Goal: Task Accomplishment & Management: Use online tool/utility

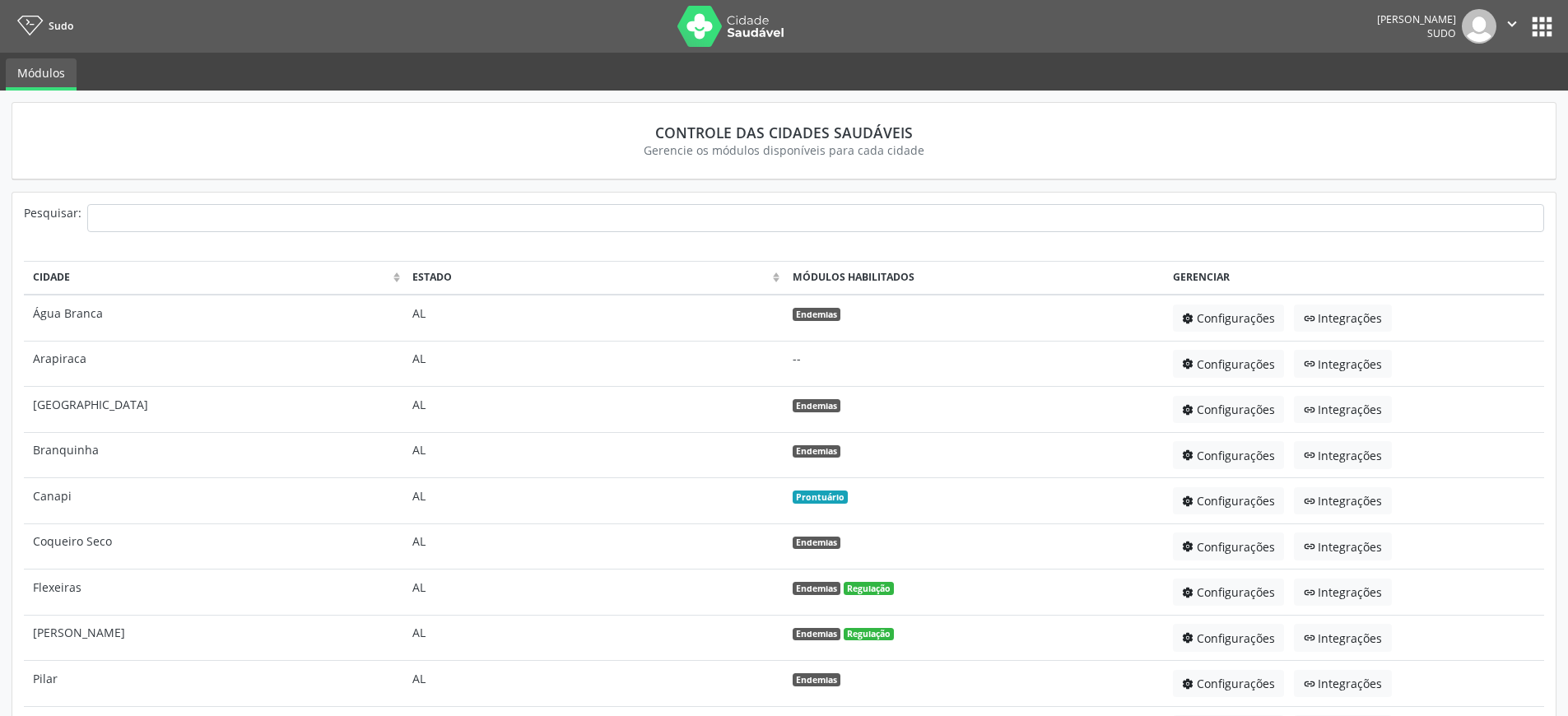
click at [1545, 30] on button "apps" at bounding box center [1542, 26] width 29 height 29
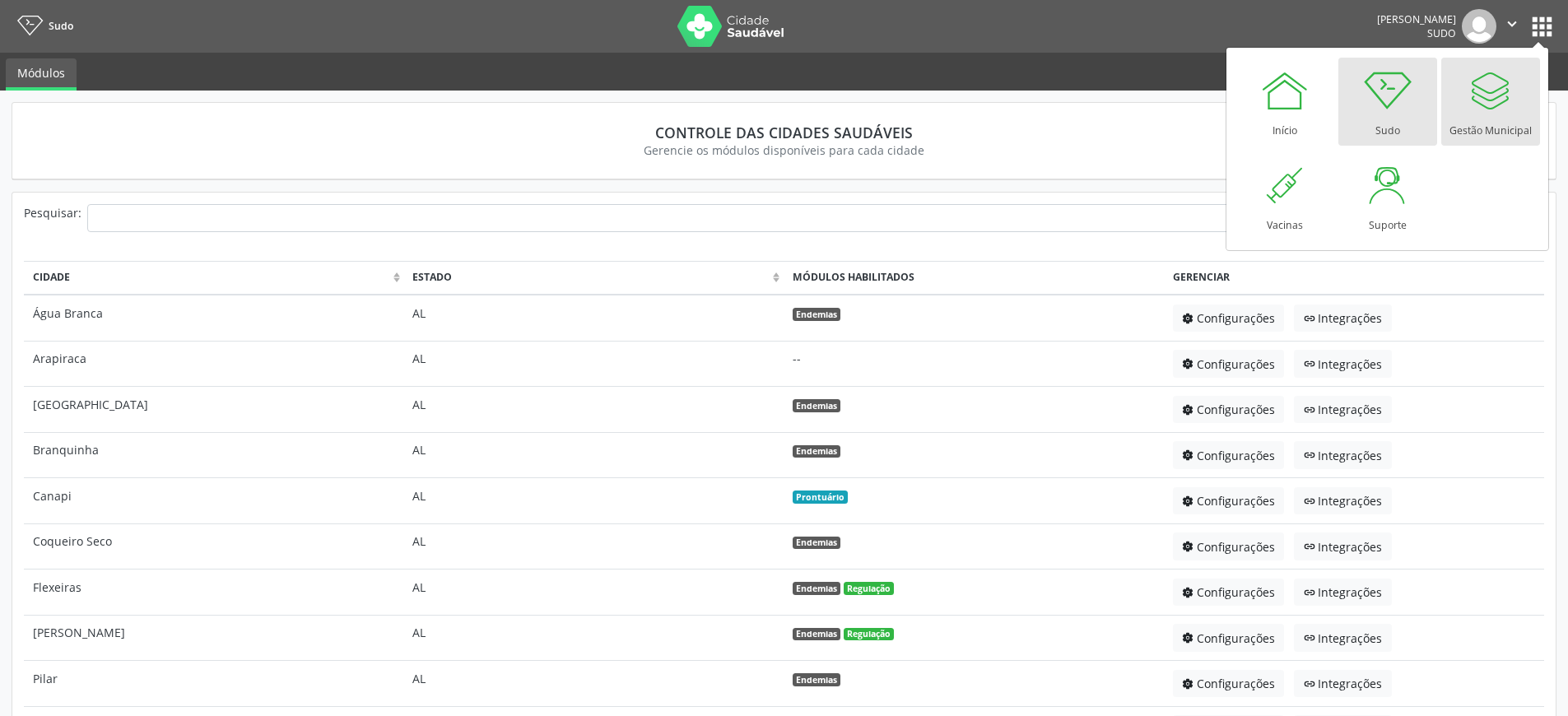
click at [1494, 98] on div at bounding box center [1490, 90] width 50 height 50
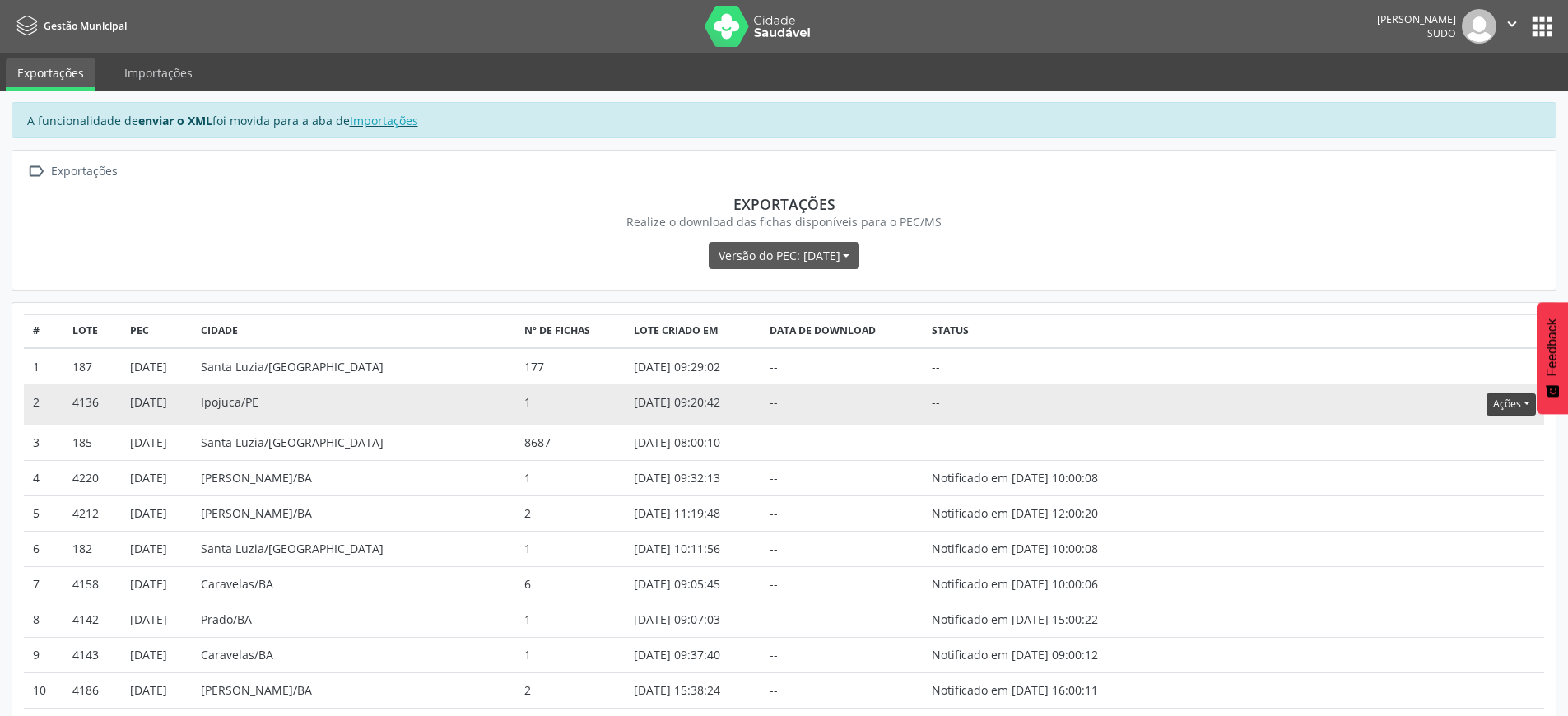
click at [1509, 413] on button "Ações" at bounding box center [1511, 404] width 49 height 23
click at [1455, 512] on link "Atualizar" at bounding box center [1476, 506] width 113 height 23
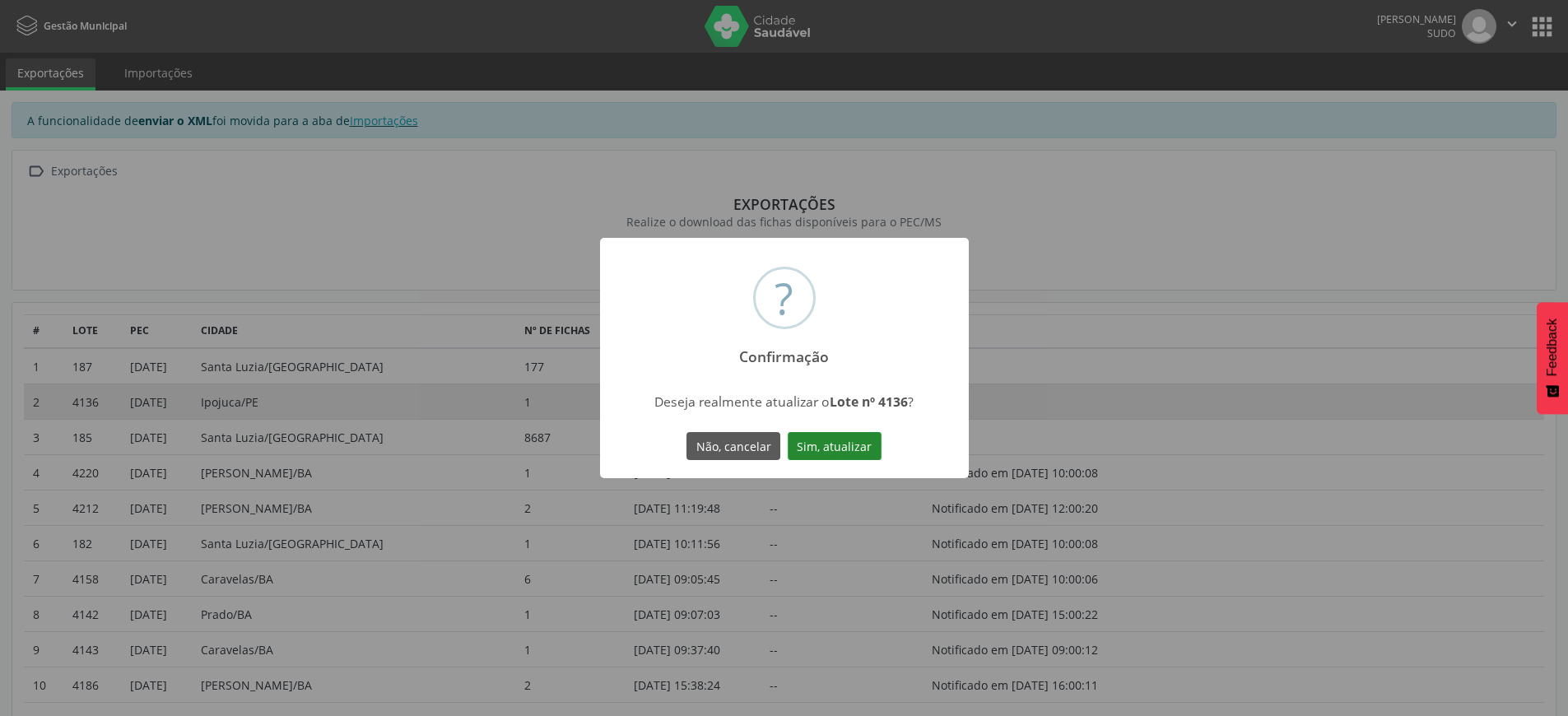
click at [854, 448] on button "Sim, atualizar" at bounding box center [835, 447] width 94 height 28
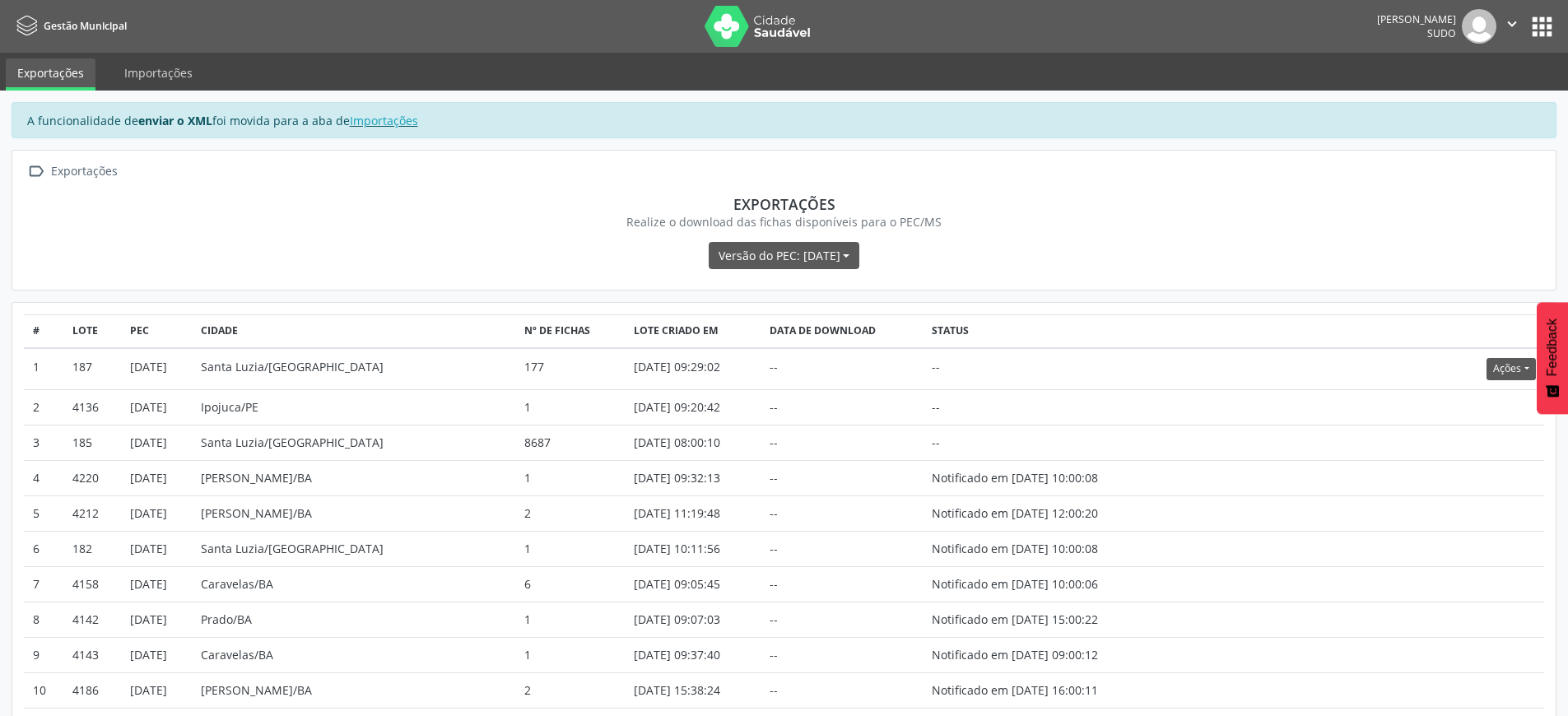
click at [1520, 18] on icon "" at bounding box center [1511, 23] width 18 height 18
click at [1472, 103] on link "Sair" at bounding box center [1470, 100] width 113 height 23
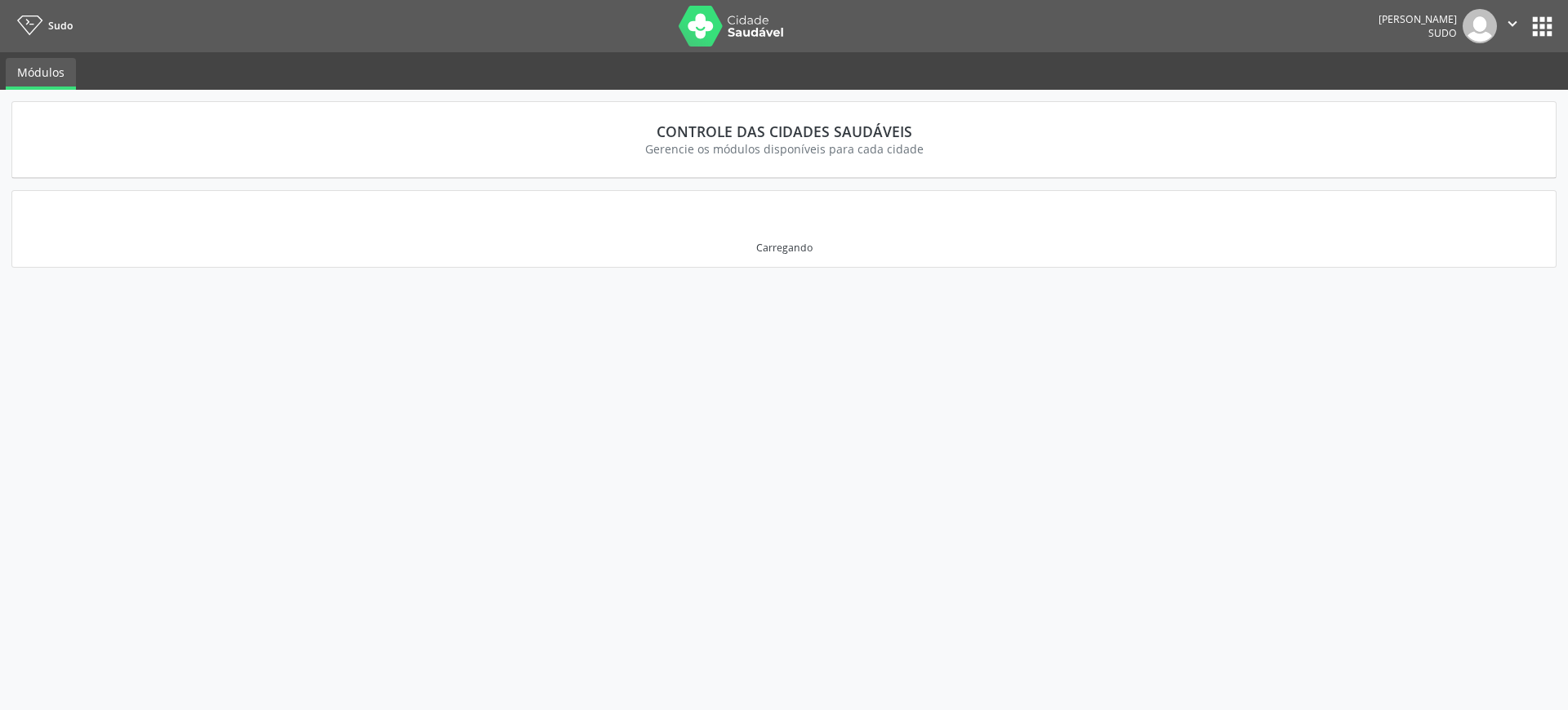
click at [1551, 30] on button "apps" at bounding box center [1542, 26] width 29 height 29
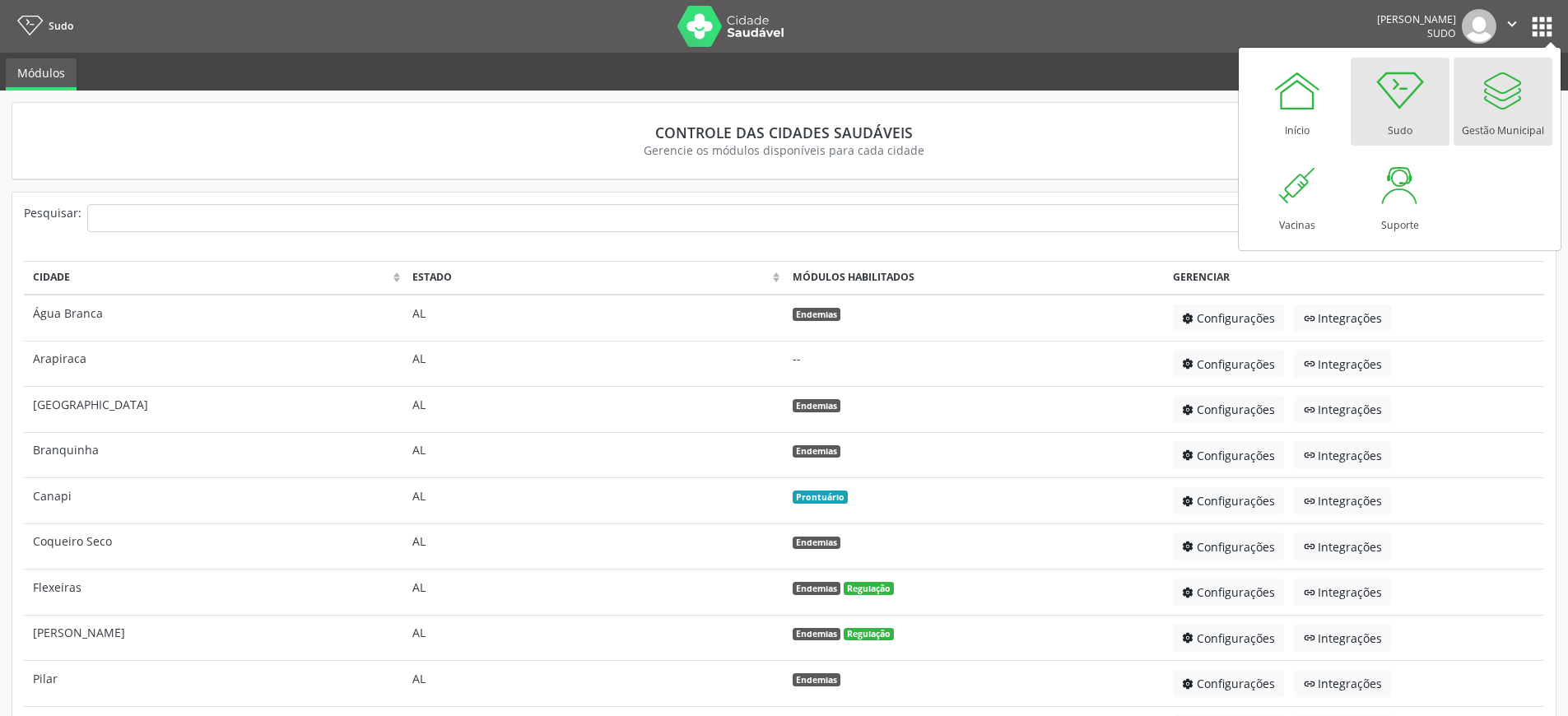
click at [1515, 109] on div at bounding box center [1502, 90] width 50 height 50
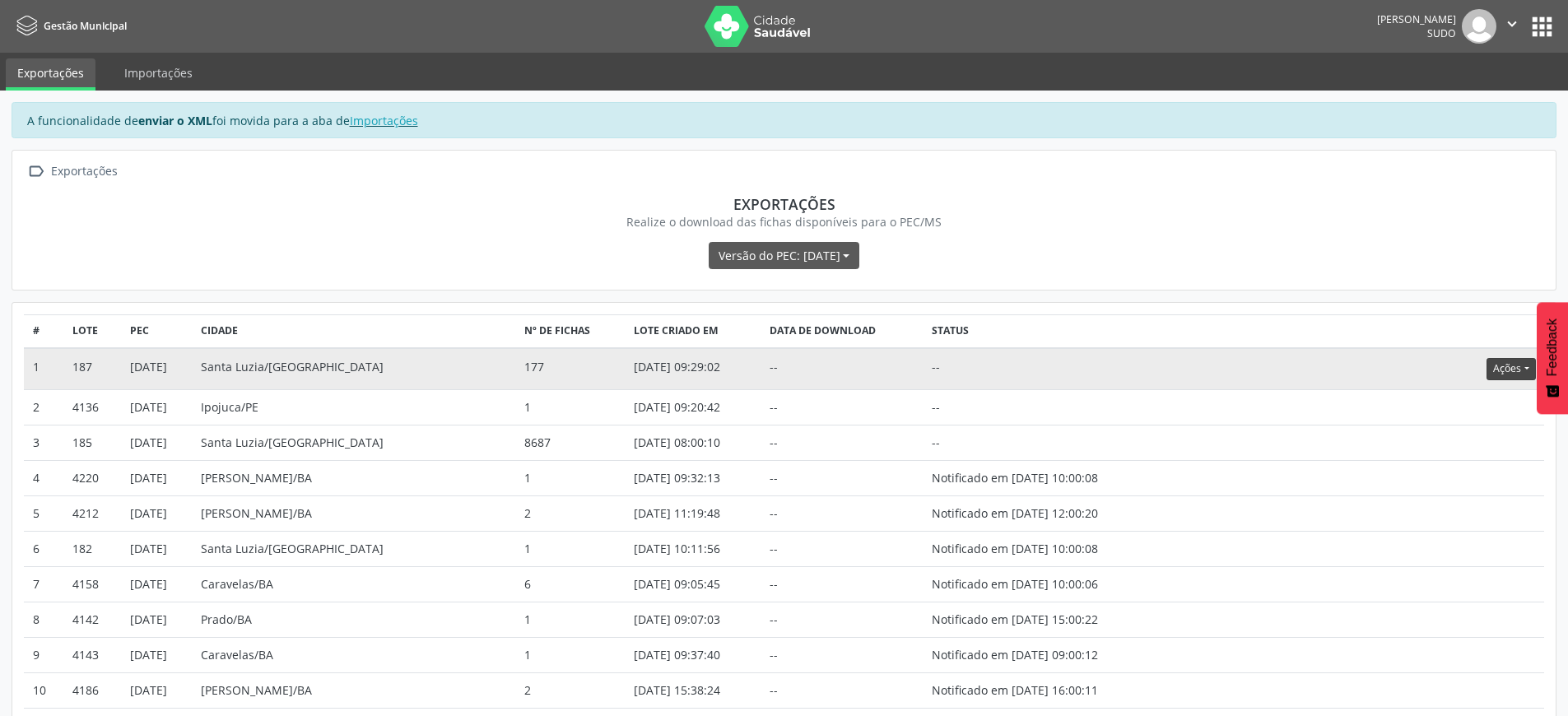
click at [1500, 368] on button "Ações" at bounding box center [1511, 370] width 49 height 23
click at [1464, 466] on link "Atualizar" at bounding box center [1476, 471] width 113 height 23
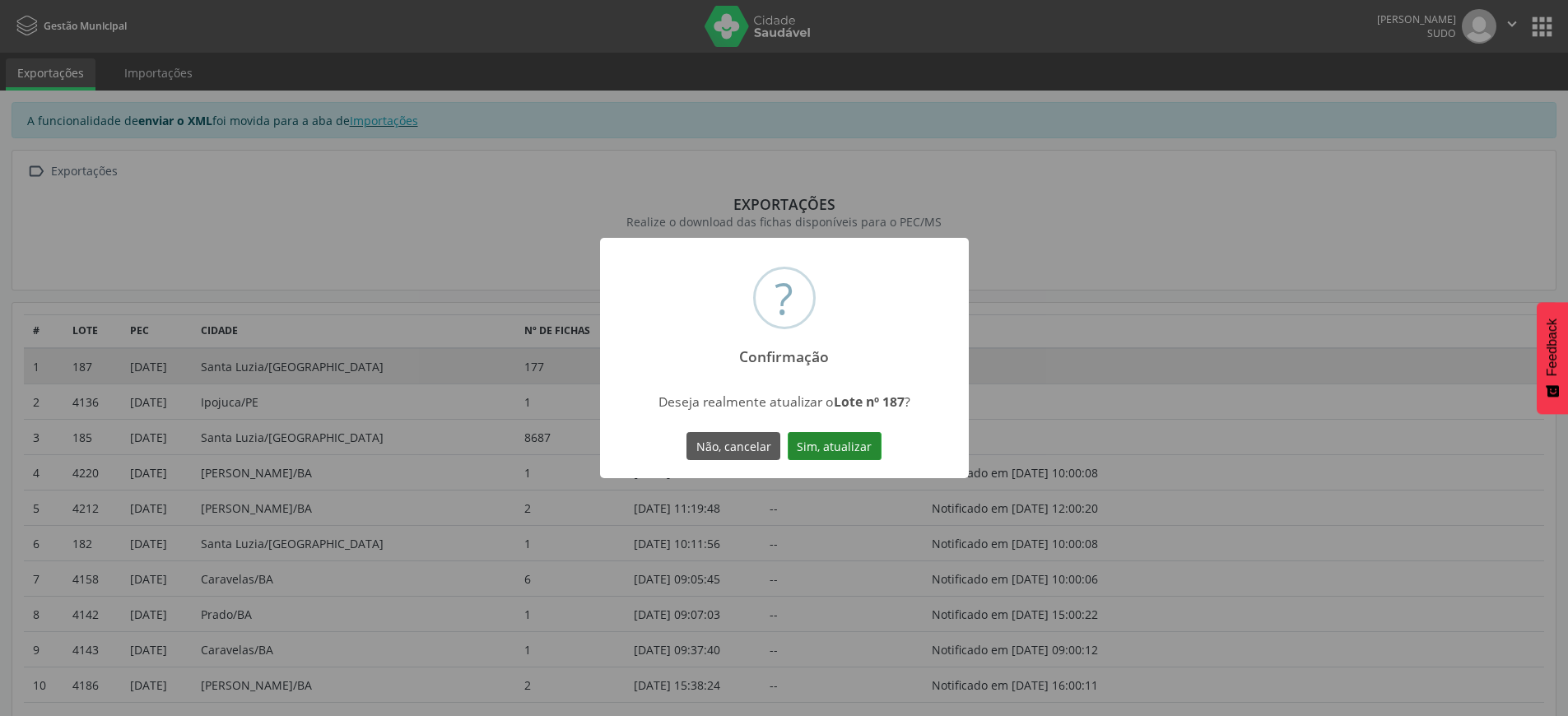
click at [852, 445] on button "Sim, atualizar" at bounding box center [835, 447] width 94 height 28
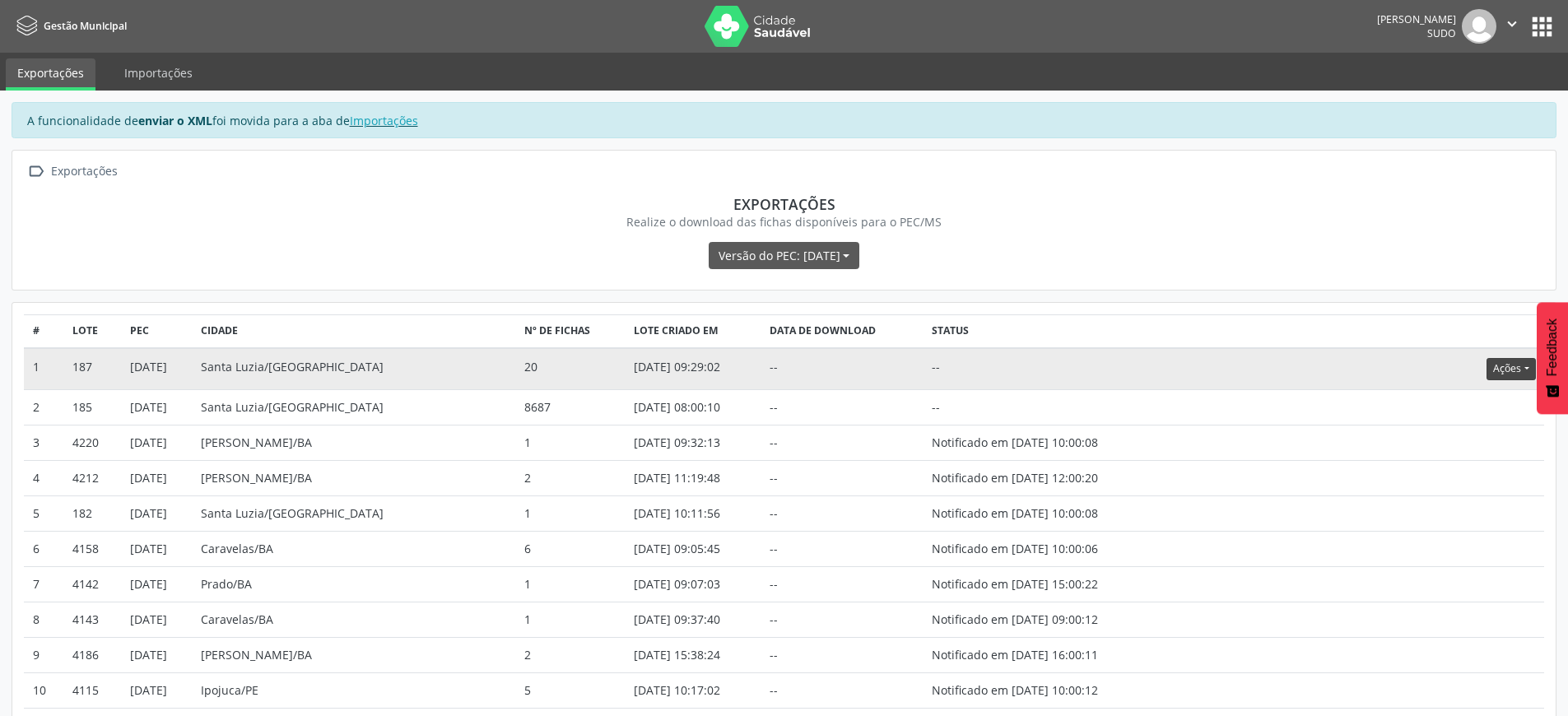
click at [1496, 365] on button "Ações" at bounding box center [1511, 370] width 49 height 23
click at [1467, 476] on link "Atualizar" at bounding box center [1476, 471] width 113 height 23
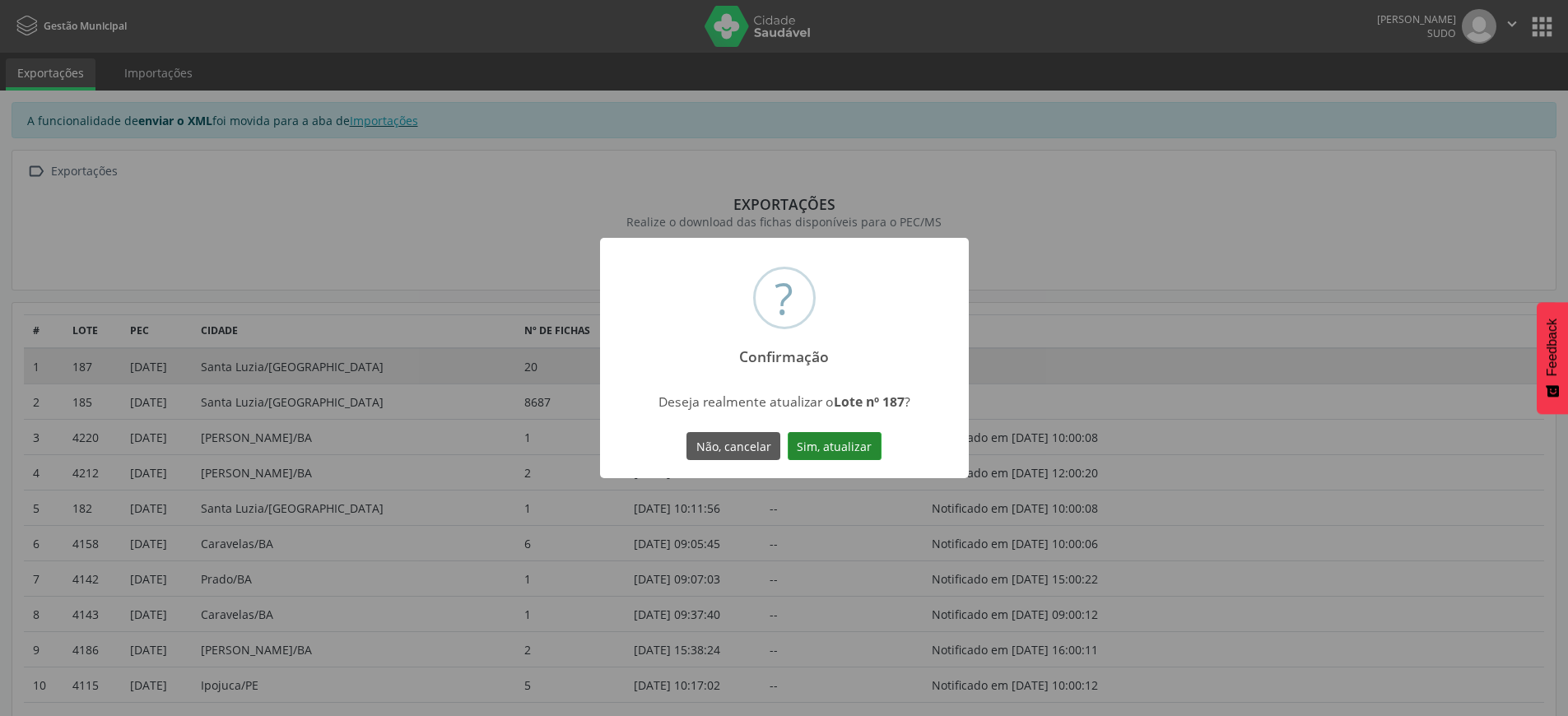
click at [854, 442] on button "Sim, atualizar" at bounding box center [835, 447] width 94 height 28
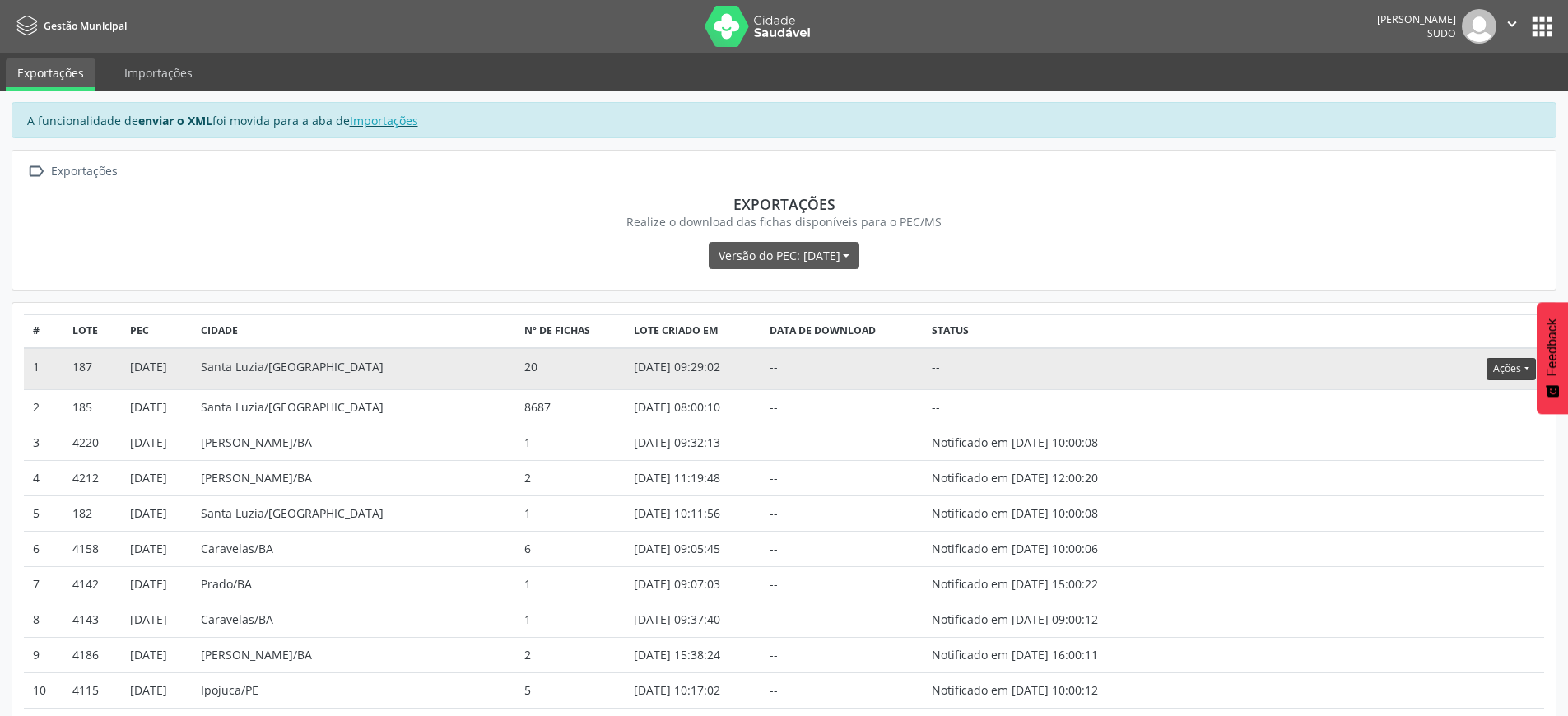
click at [1514, 368] on button "Ações" at bounding box center [1511, 370] width 49 height 23
click at [1259, 217] on div "Realize o download das fichas disponíveis para o PEC/MS" at bounding box center [784, 221] width 1497 height 17
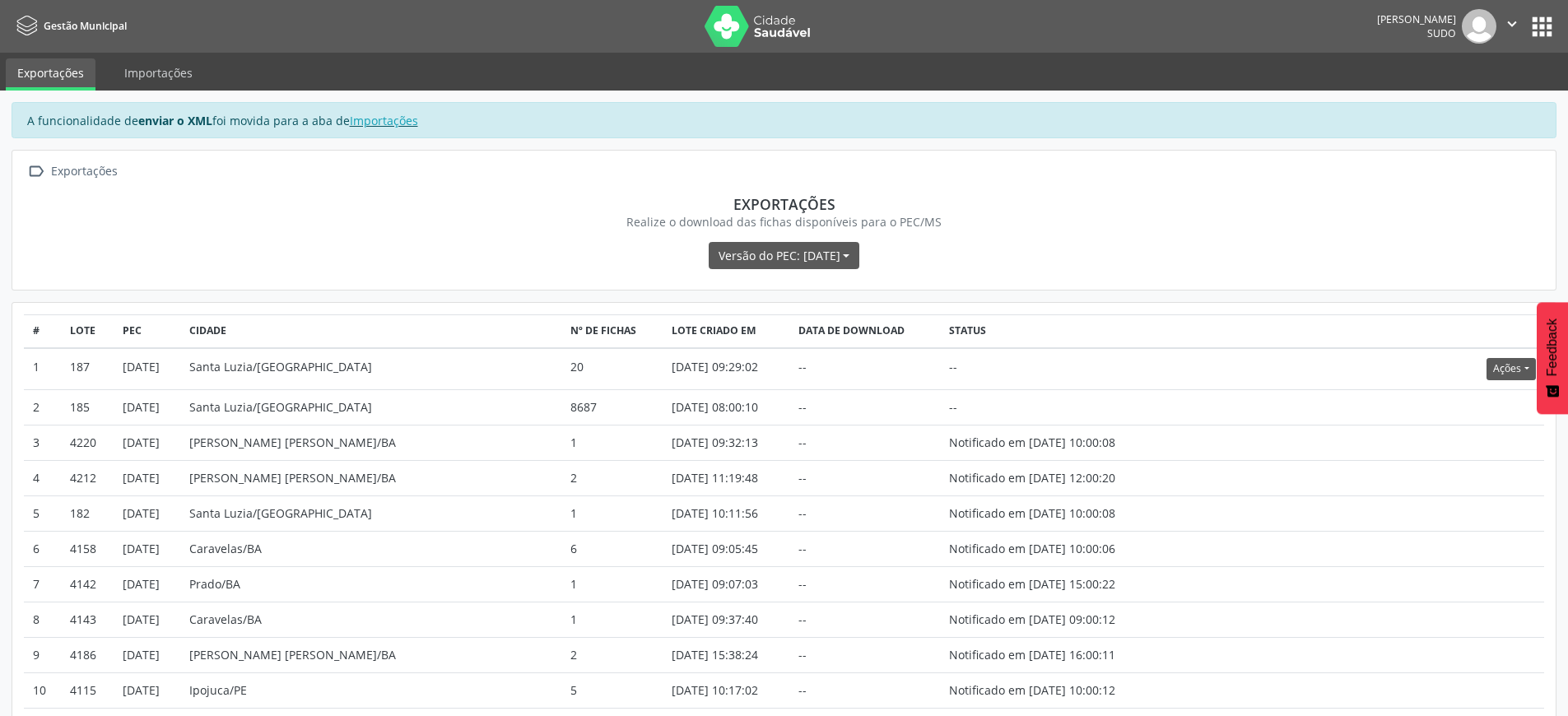
click at [1544, 26] on button "apps" at bounding box center [1542, 26] width 29 height 29
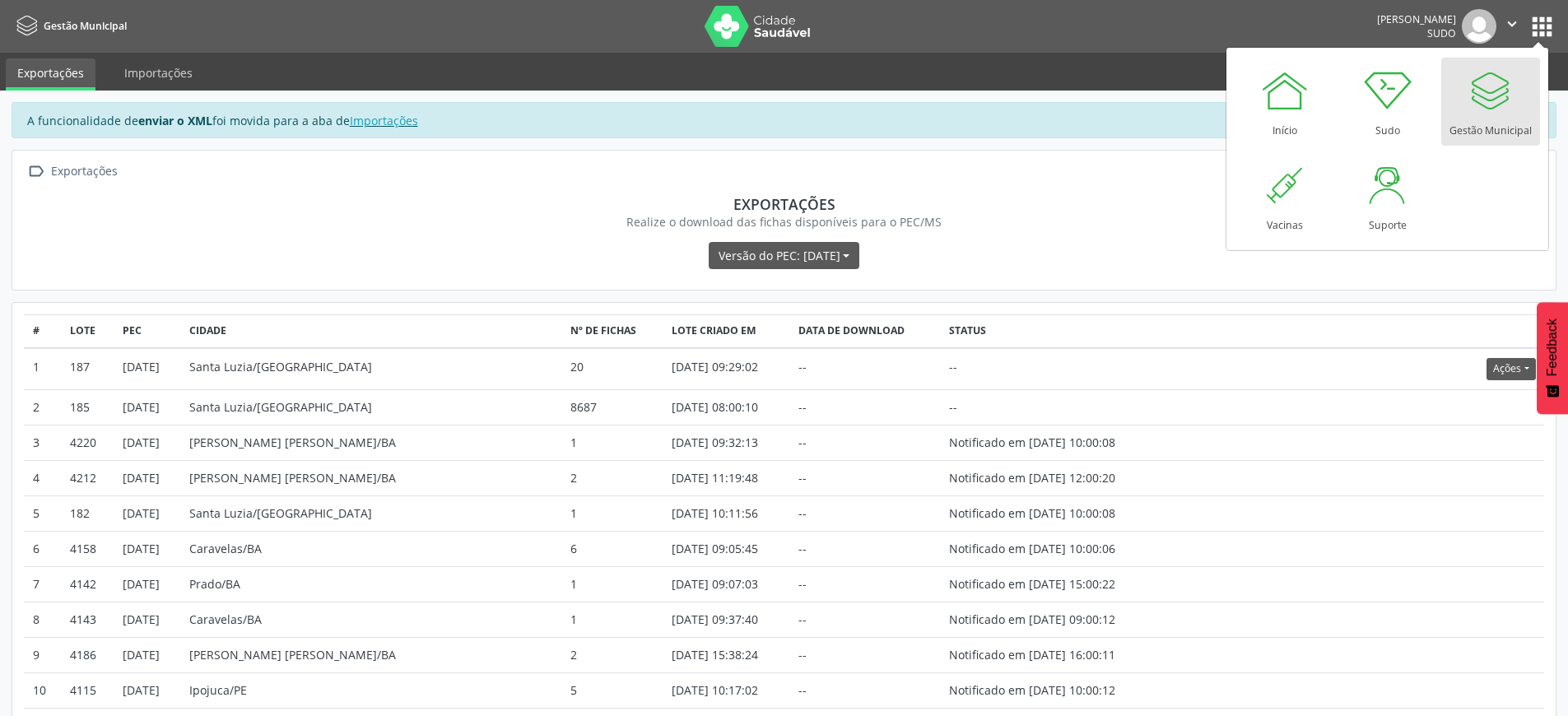
click at [1496, 111] on div at bounding box center [1490, 90] width 50 height 50
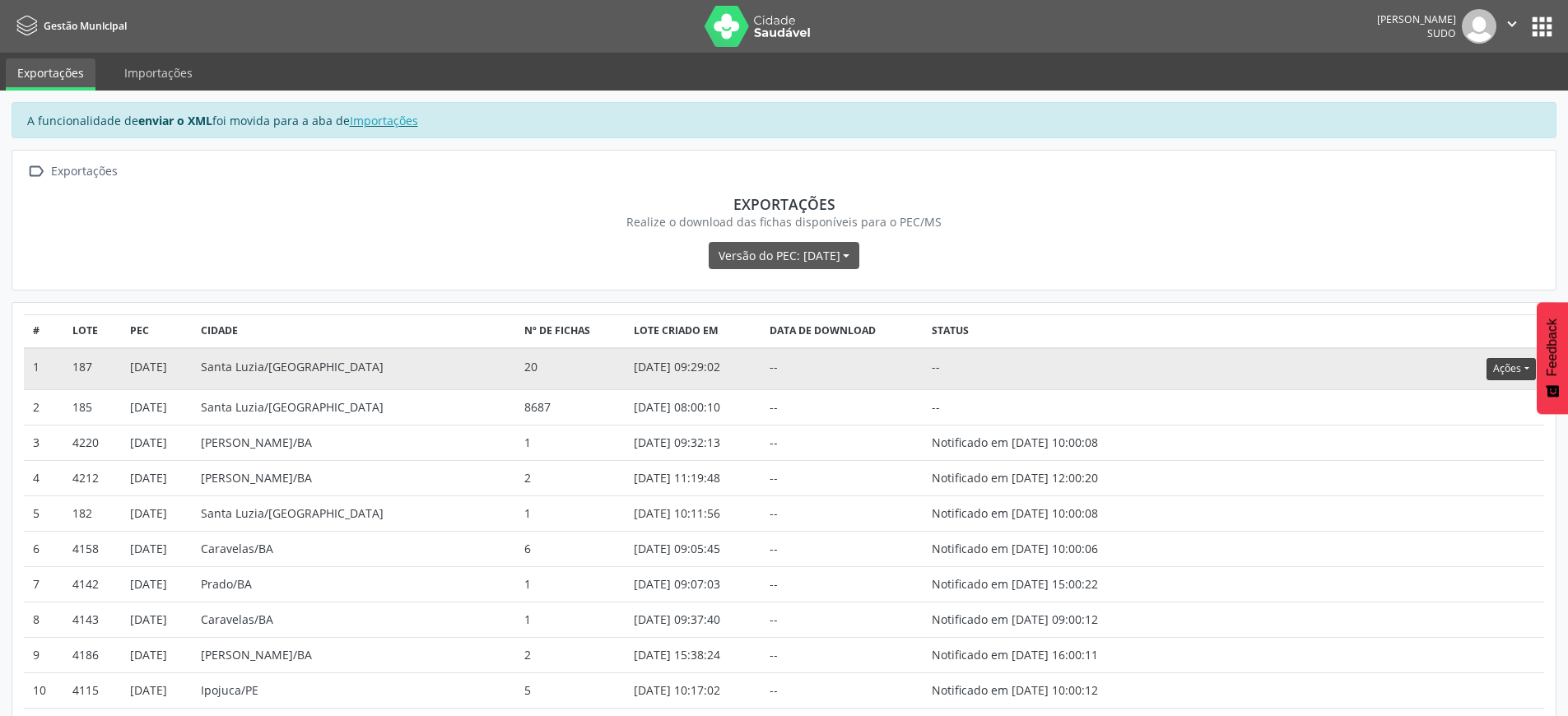
click at [1518, 363] on button "Ações" at bounding box center [1511, 370] width 49 height 23
click at [1440, 468] on link "Atualizar" at bounding box center [1476, 471] width 113 height 23
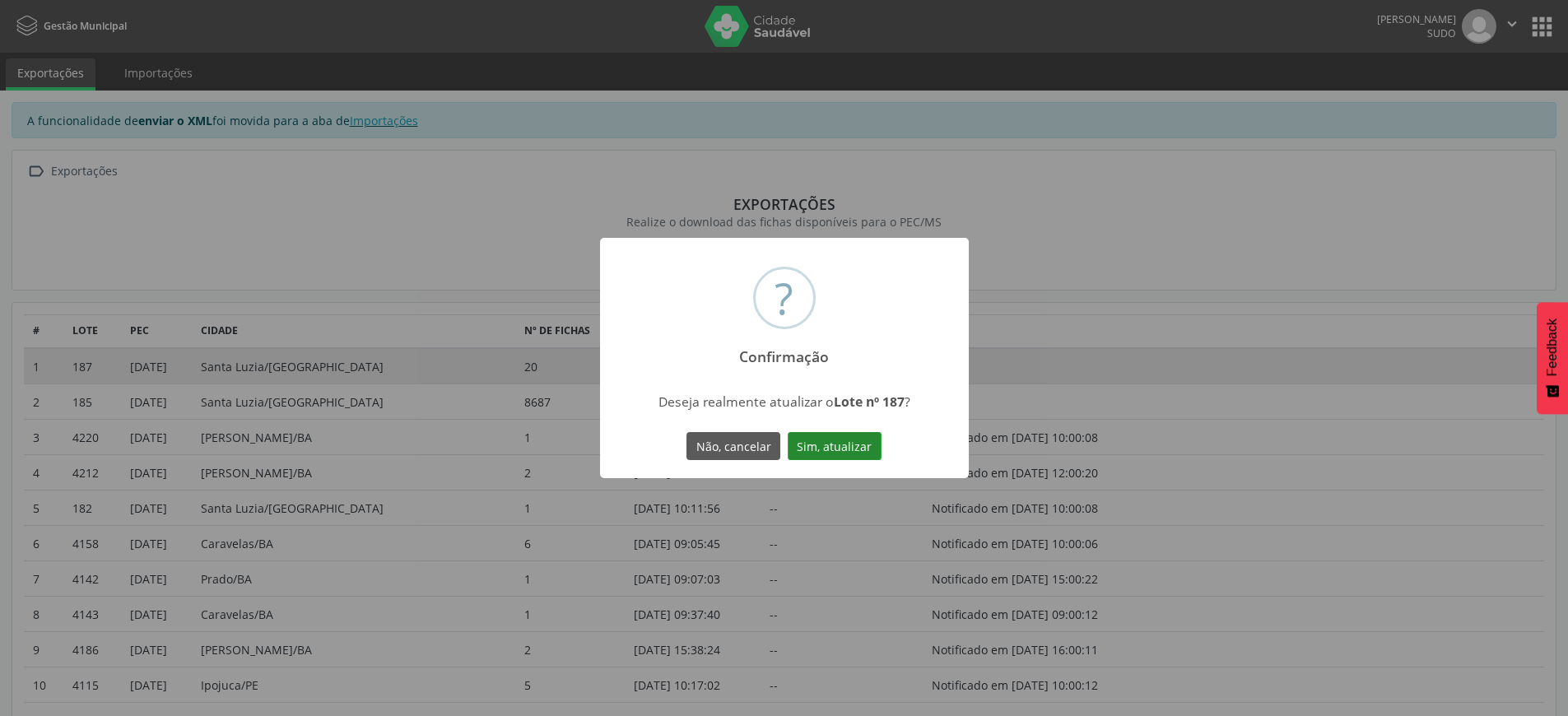
click at [858, 443] on button "Sim, atualizar" at bounding box center [835, 447] width 94 height 28
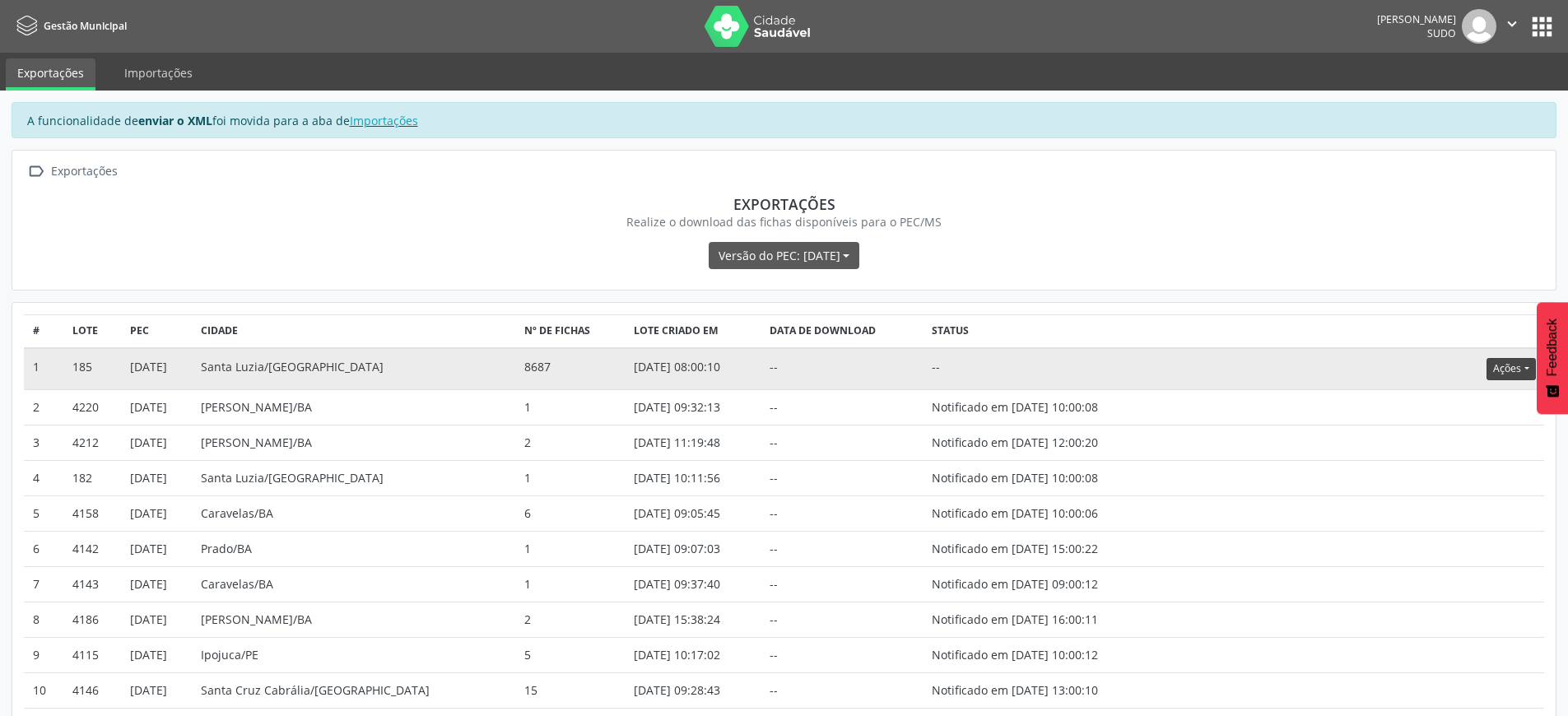
click at [1494, 371] on button "Ações" at bounding box center [1511, 370] width 49 height 23
click at [1500, 373] on button "Ações" at bounding box center [1511, 370] width 49 height 23
click at [1461, 474] on link "Atualizar" at bounding box center [1476, 471] width 113 height 23
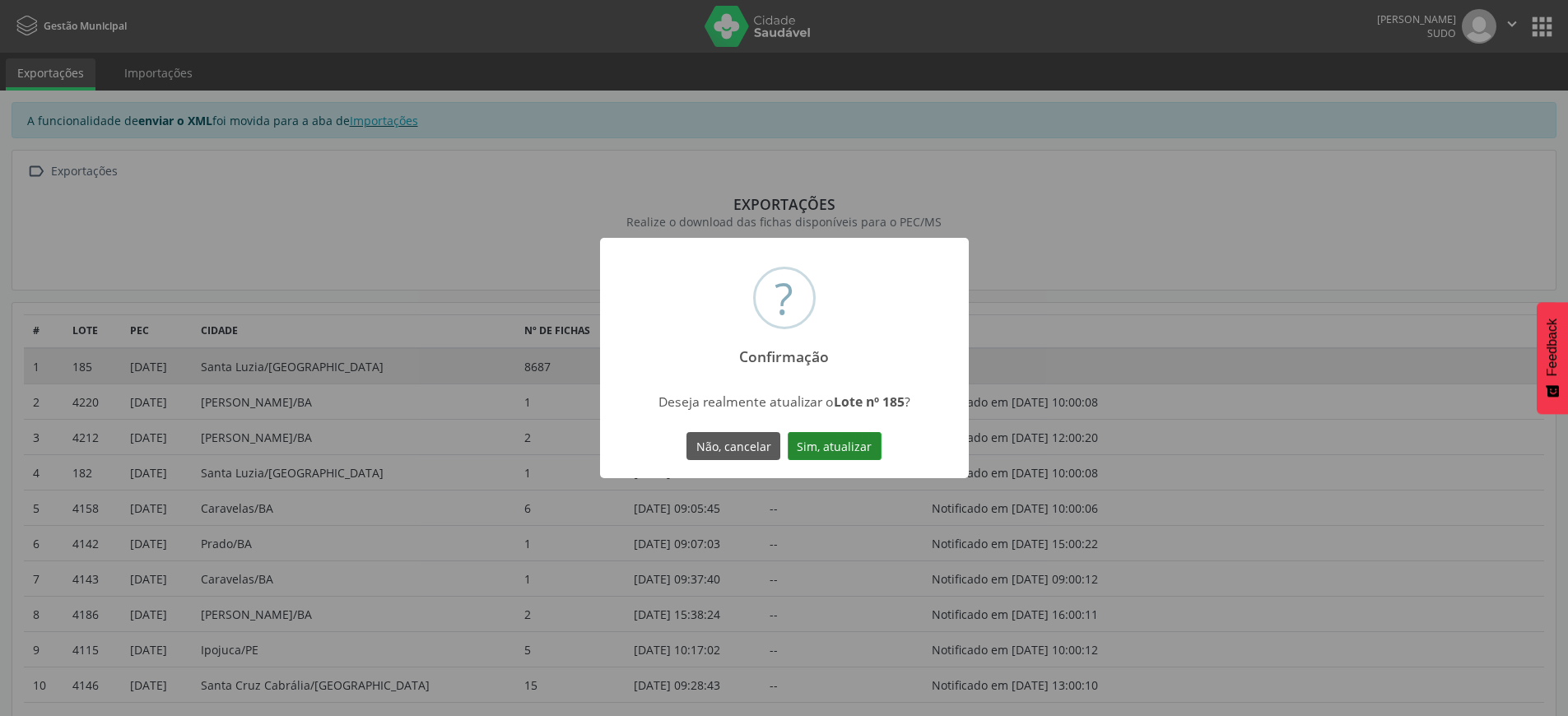
click at [843, 447] on button "Sim, atualizar" at bounding box center [835, 447] width 94 height 28
